Goal: Task Accomplishment & Management: Complete application form

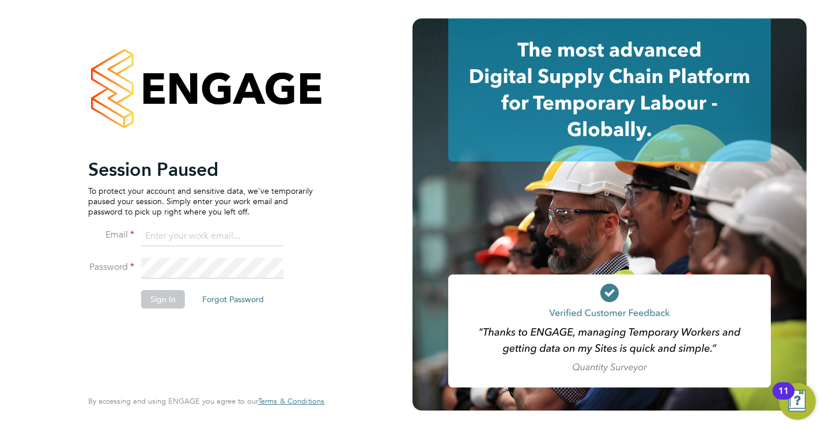
type input "jamesc@educationmattersgroup.co.uk"
click at [166, 308] on button "Sign In" at bounding box center [163, 299] width 44 height 18
drag, startPoint x: 166, startPoint y: 308, endPoint x: 316, endPoint y: 311, distance: 149.9
click at [316, 311] on div "Sorry, we are having problems connecting to our services." at bounding box center [206, 214] width 413 height 429
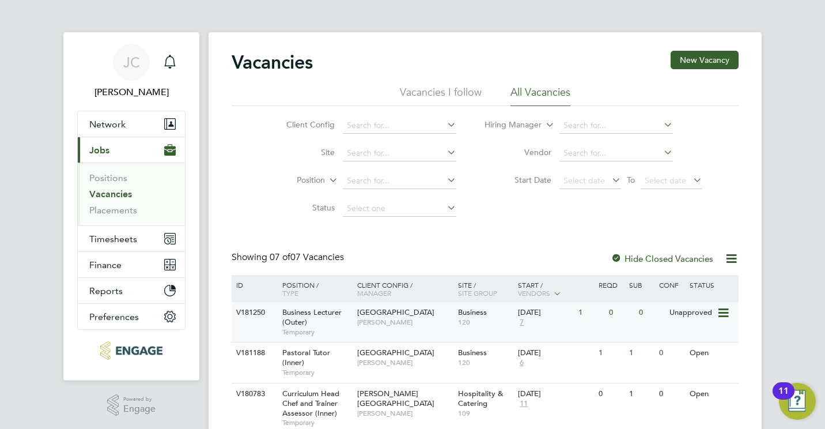
click at [364, 305] on div "Epping Forest Campus Shabnam Shaheen" at bounding box center [404, 317] width 101 height 30
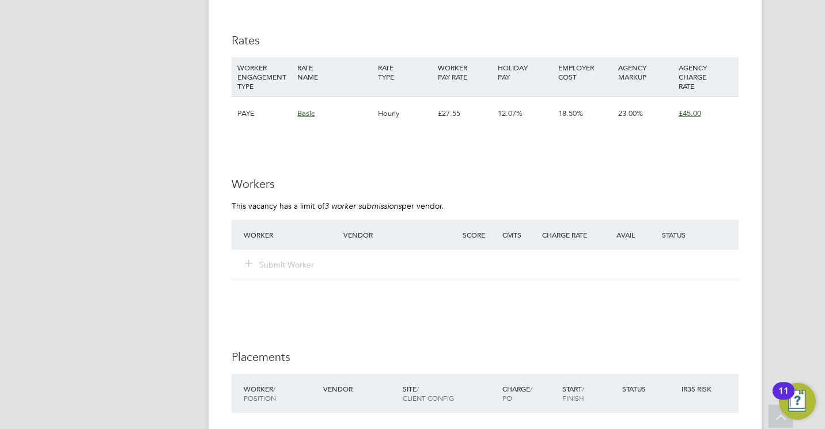
scroll to position [1844, 0]
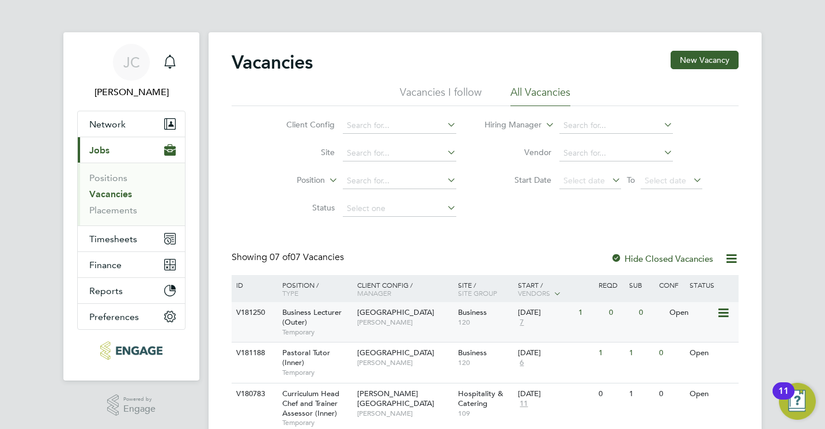
click at [414, 320] on span "[PERSON_NAME]" at bounding box center [404, 322] width 95 height 9
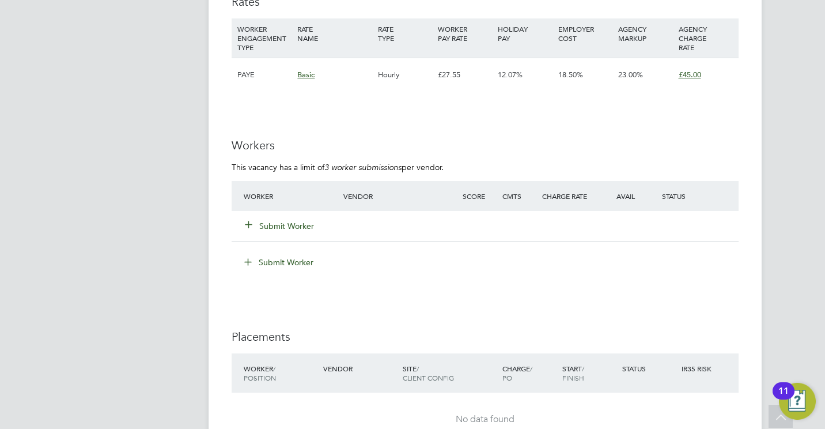
scroll to position [1867, 0]
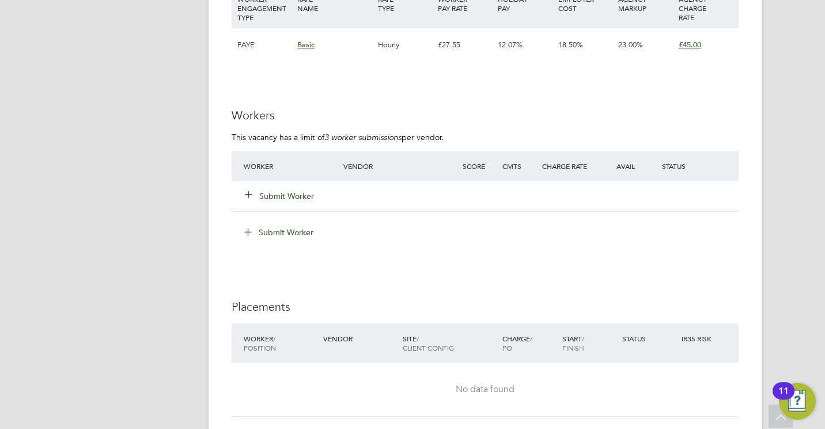
click at [298, 200] on button "Submit Worker" at bounding box center [280, 196] width 69 height 12
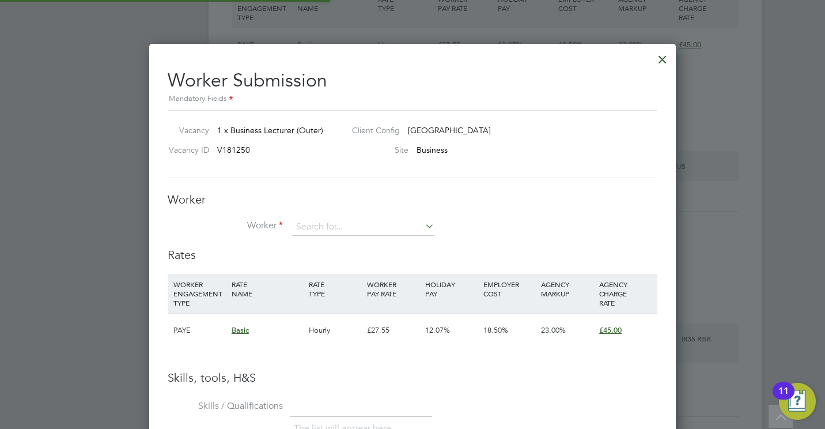
scroll to position [727, 527]
click at [349, 230] on input at bounding box center [363, 226] width 142 height 17
click at [356, 255] on li "Abi gail Allison" at bounding box center [364, 258] width 144 height 16
type input "Abigail Allison"
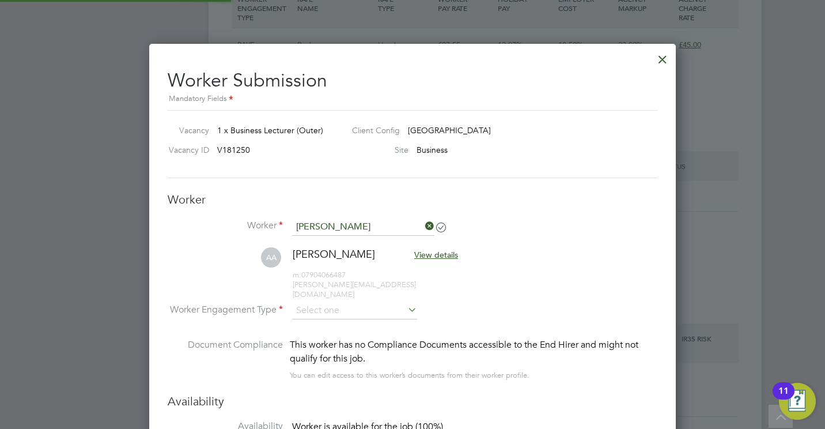
scroll to position [983, 527]
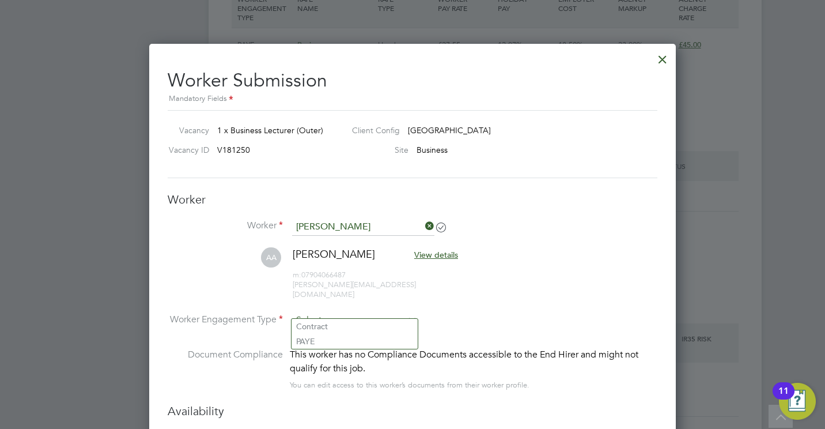
click at [362, 312] on input at bounding box center [354, 320] width 125 height 17
click at [355, 339] on li "PAYE" at bounding box center [355, 341] width 126 height 15
type input "PAYE"
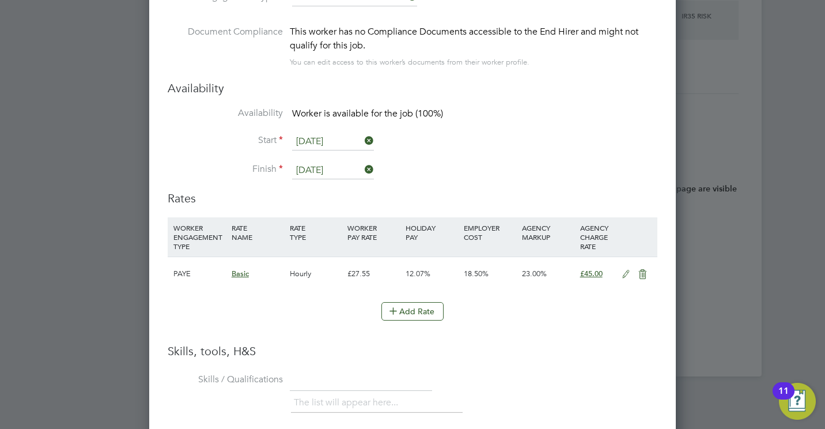
click at [363, 133] on icon at bounding box center [363, 141] width 0 height 16
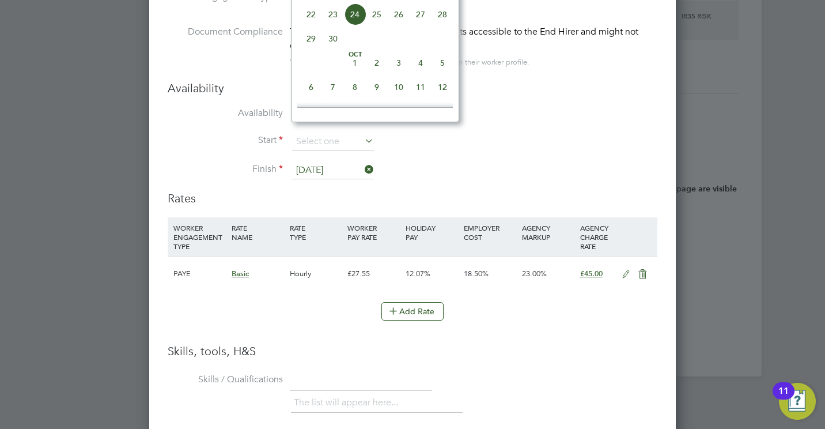
click at [398, 69] on span "3" at bounding box center [399, 63] width 22 height 22
type input "03 Oct 2025"
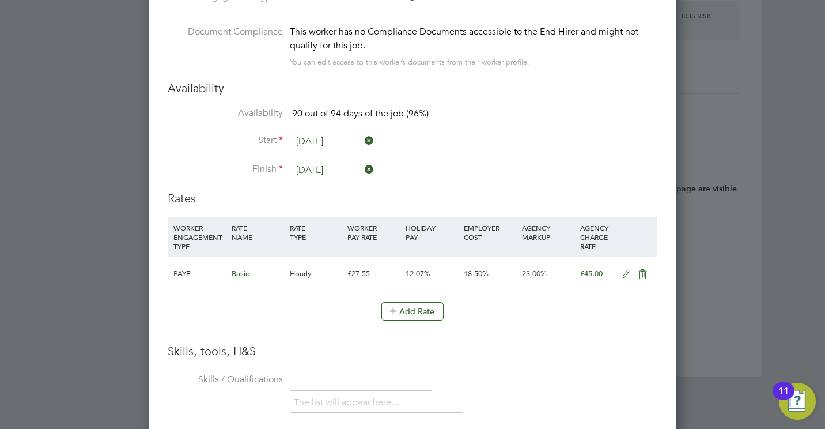
click at [538, 370] on li "Skills / Qualifications The list will appear here..." at bounding box center [413, 398] width 490 height 57
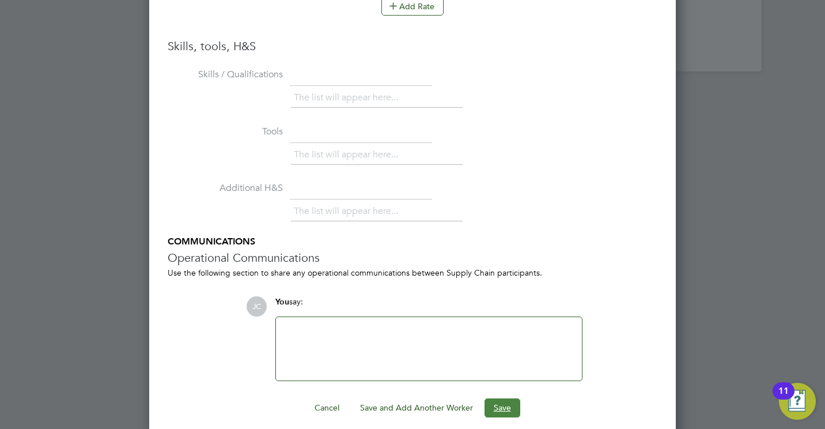
click at [511, 398] on button "Save" at bounding box center [503, 407] width 36 height 18
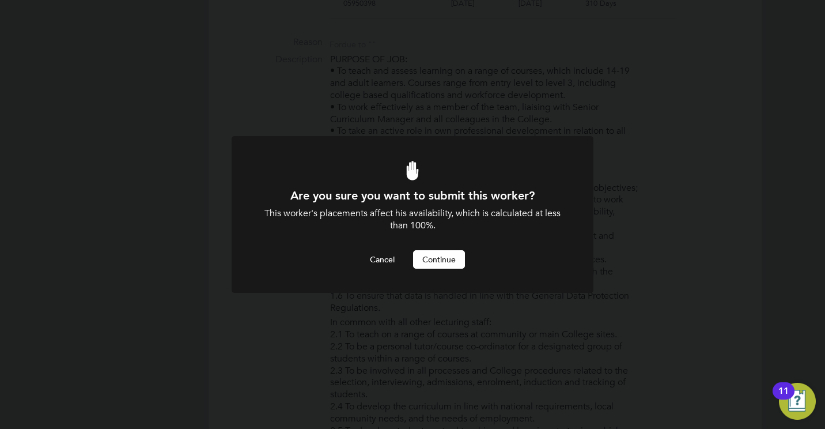
click at [436, 254] on button "Continue" at bounding box center [439, 259] width 52 height 18
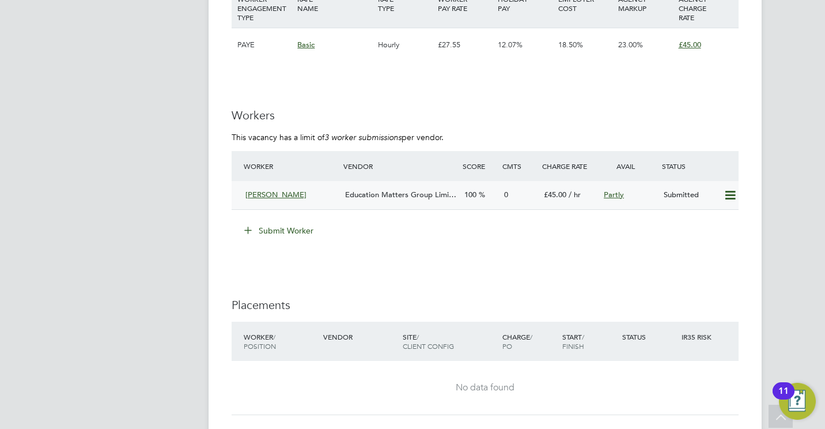
click at [387, 195] on span "Education Matters Group Limi…" at bounding box center [400, 195] width 111 height 10
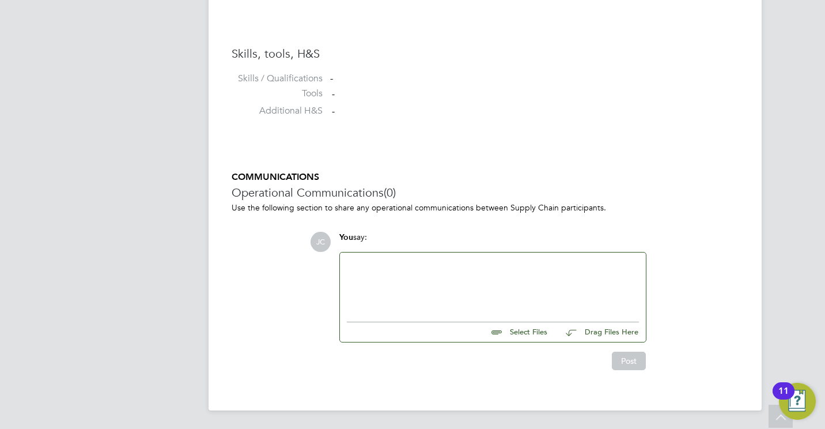
click at [459, 283] on div at bounding box center [493, 284] width 292 height 50
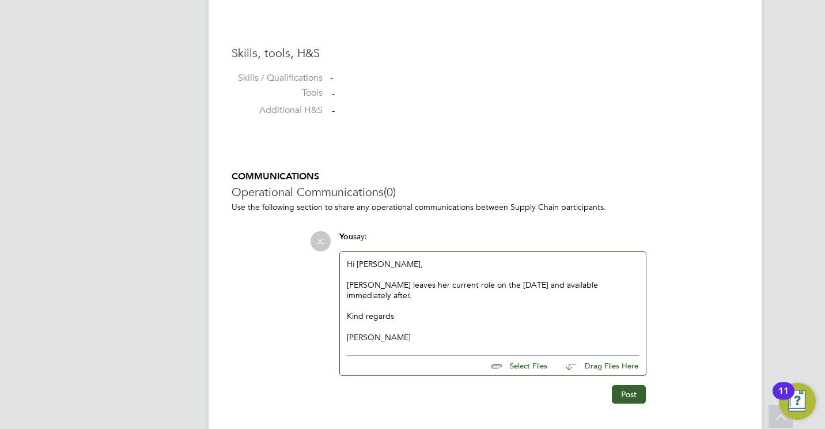
click at [519, 364] on input "file" at bounding box center [552, 364] width 173 height 16
type input "C:\fakepath\Abigail CV - Business.docx"
click at [619, 398] on button "Post" at bounding box center [629, 405] width 34 height 18
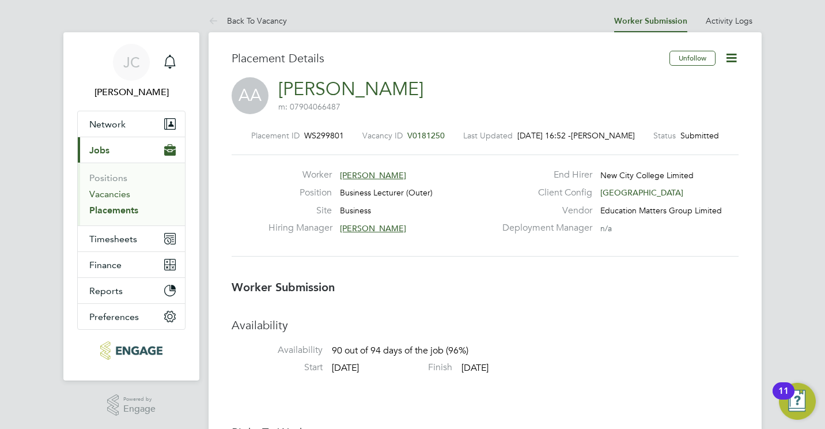
click at [125, 197] on link "Vacancies" at bounding box center [109, 193] width 41 height 11
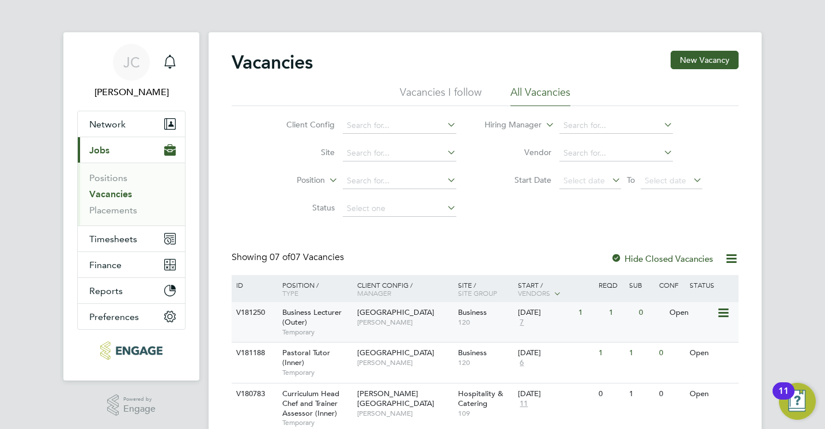
click at [297, 322] on span "Business Lecturer (Outer)" at bounding box center [311, 317] width 59 height 20
